Goal: Transaction & Acquisition: Obtain resource

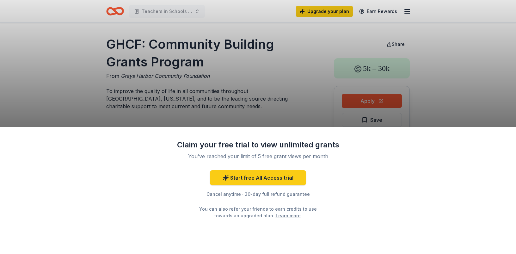
click at [359, 167] on div "Claim your free trial to view unlimited grants You've reached your limit of 5 f…" at bounding box center [258, 190] width 516 height 127
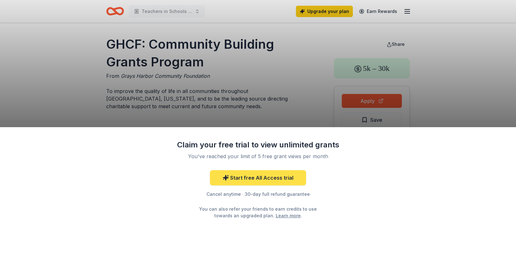
click at [260, 179] on link "Start free All Access trial" at bounding box center [258, 177] width 96 height 15
click at [267, 178] on link "Start free All Access trial" at bounding box center [258, 177] width 96 height 15
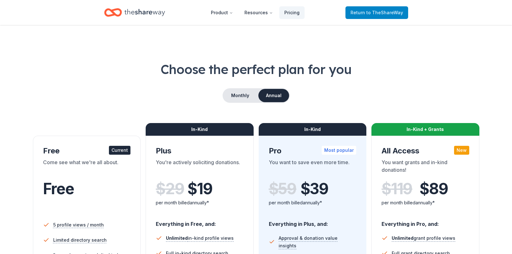
click at [388, 13] on span "to TheShareWay" at bounding box center [384, 12] width 37 height 5
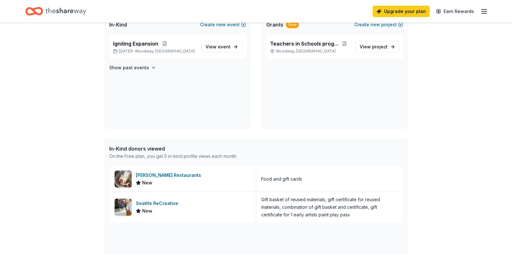
scroll to position [184, 0]
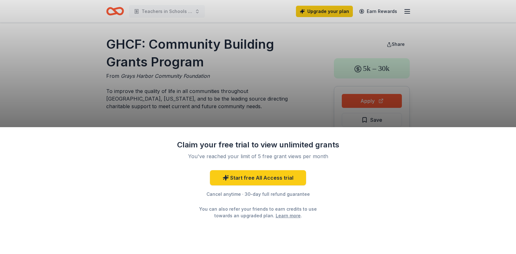
click at [299, 90] on div "Claim your free trial to view unlimited grants You've reached your limit of 5 f…" at bounding box center [258, 127] width 516 height 254
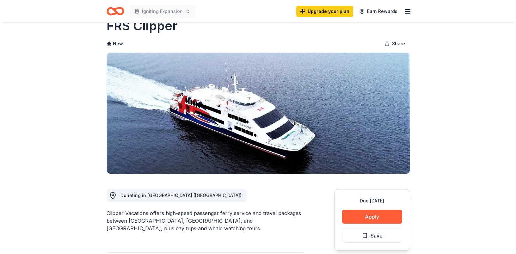
scroll to position [42, 0]
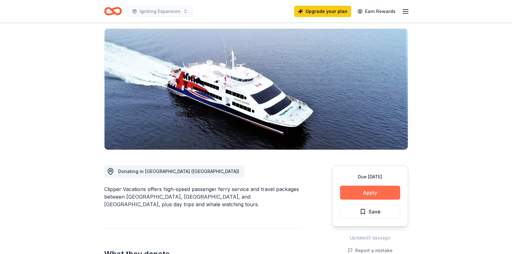
click at [355, 190] on button "Apply" at bounding box center [370, 193] width 60 height 14
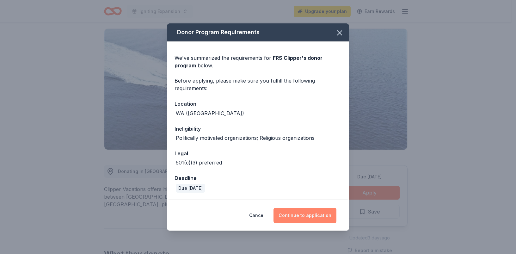
click at [292, 216] on button "Continue to application" at bounding box center [305, 215] width 63 height 15
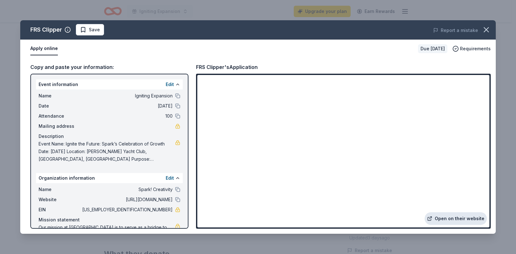
click at [448, 217] on link "Open on their website" at bounding box center [456, 218] width 62 height 13
